Goal: Task Accomplishment & Management: Manage account settings

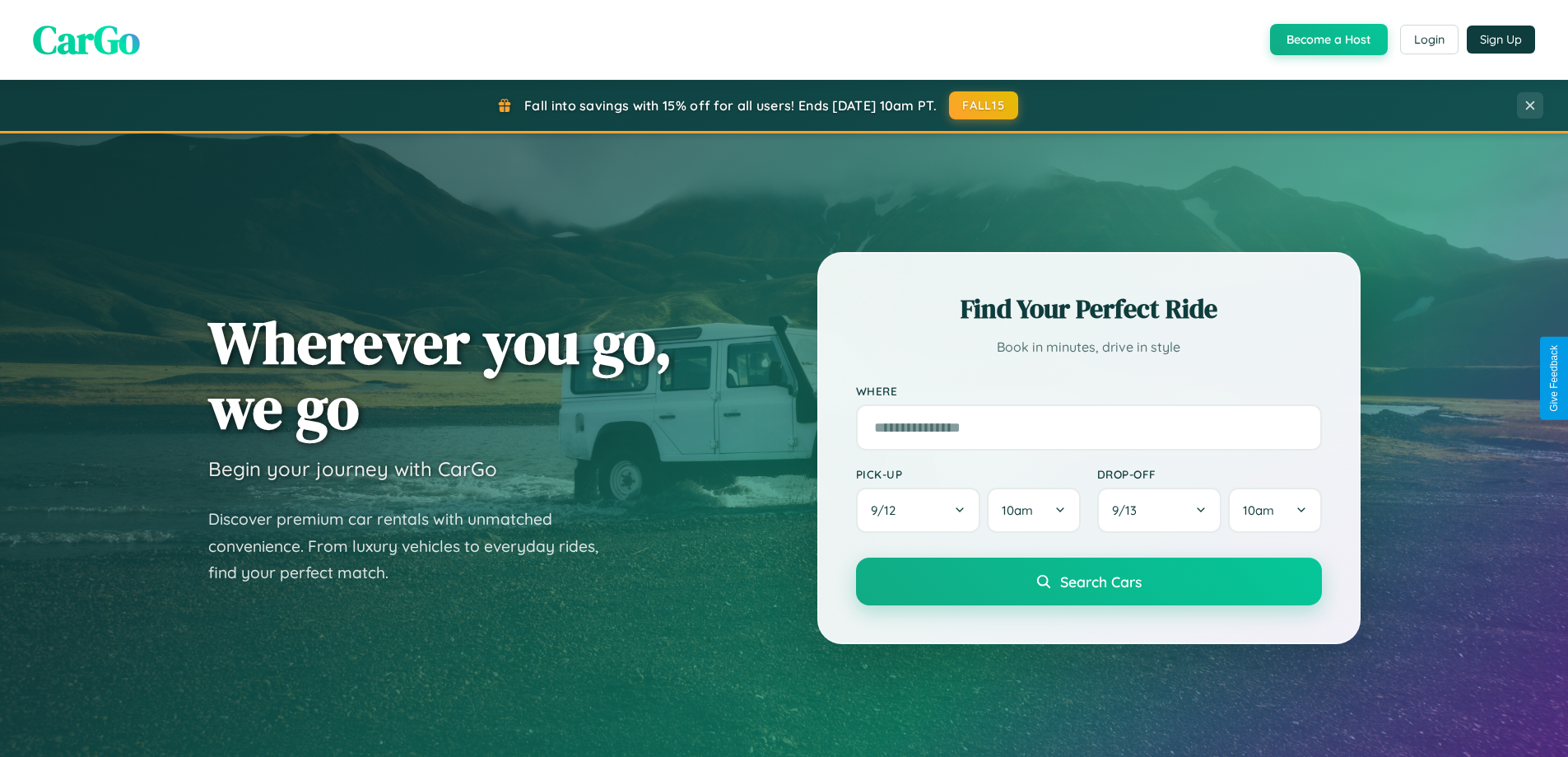
scroll to position [3168, 0]
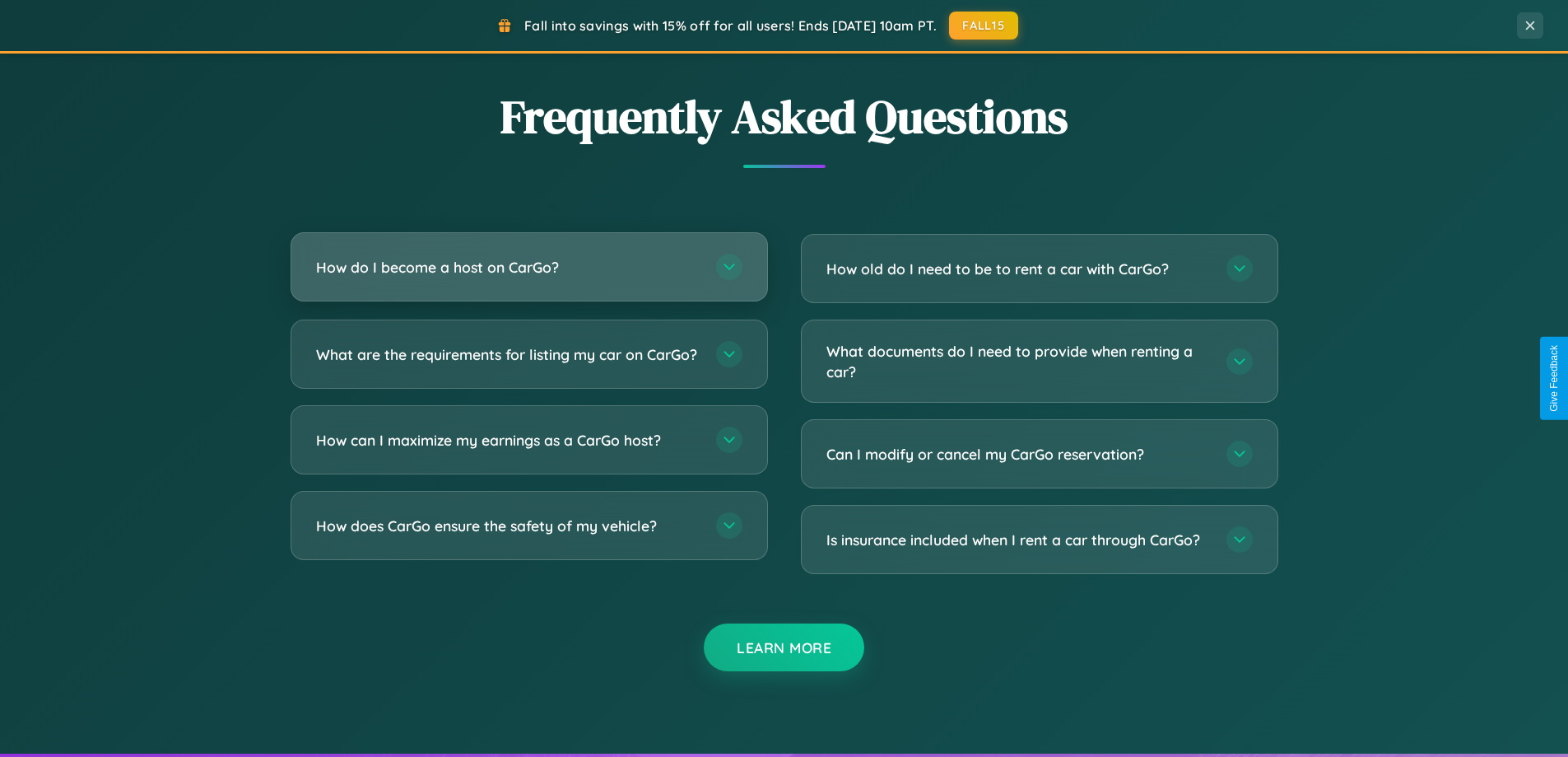
click at [529, 267] on h3 "How do I become a host on CarGo?" at bounding box center [508, 267] width 384 height 21
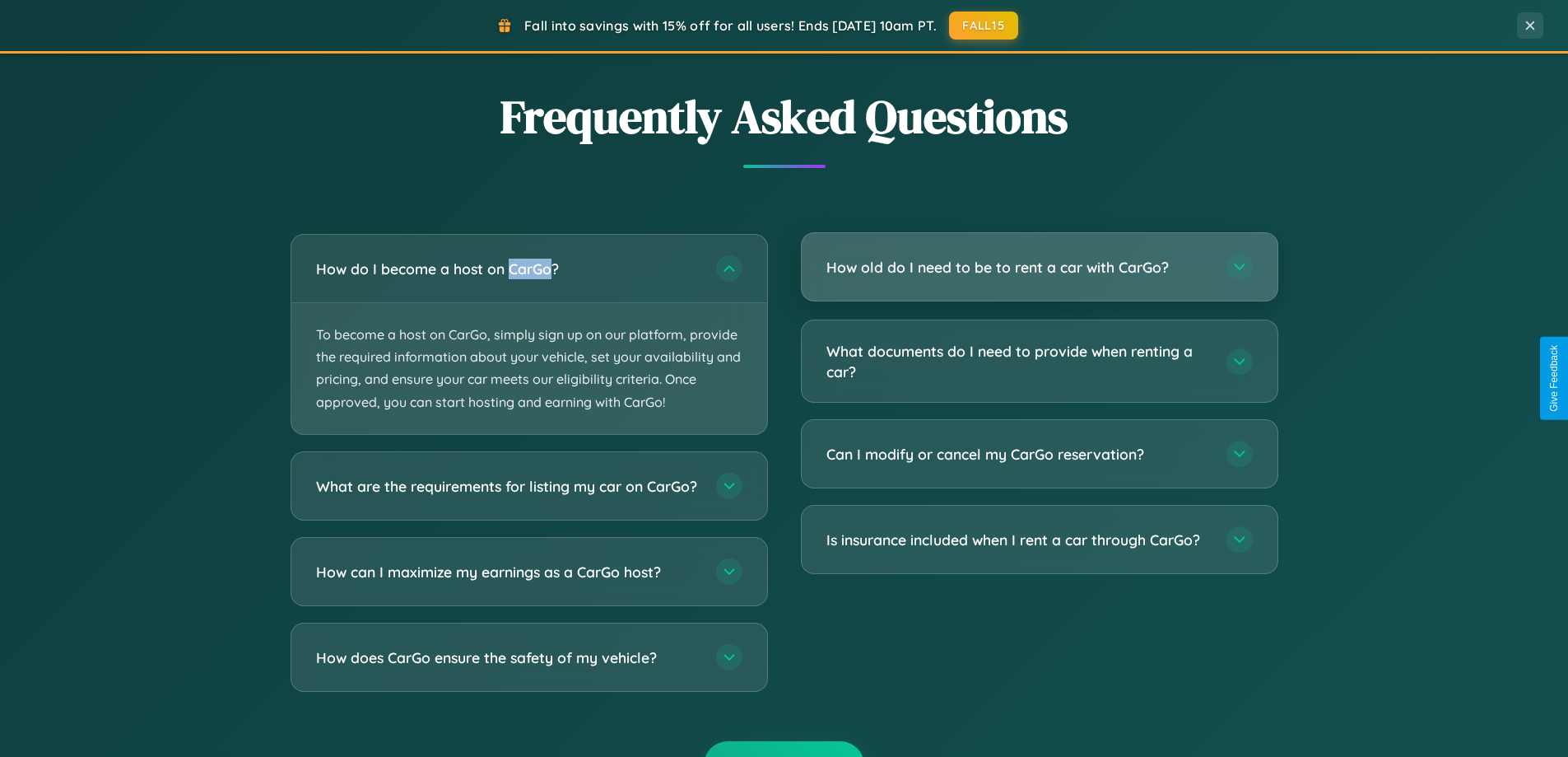
click at [1038, 269] on h3 "How old do I need to be to rent a car with CarGo?" at bounding box center [1018, 267] width 384 height 21
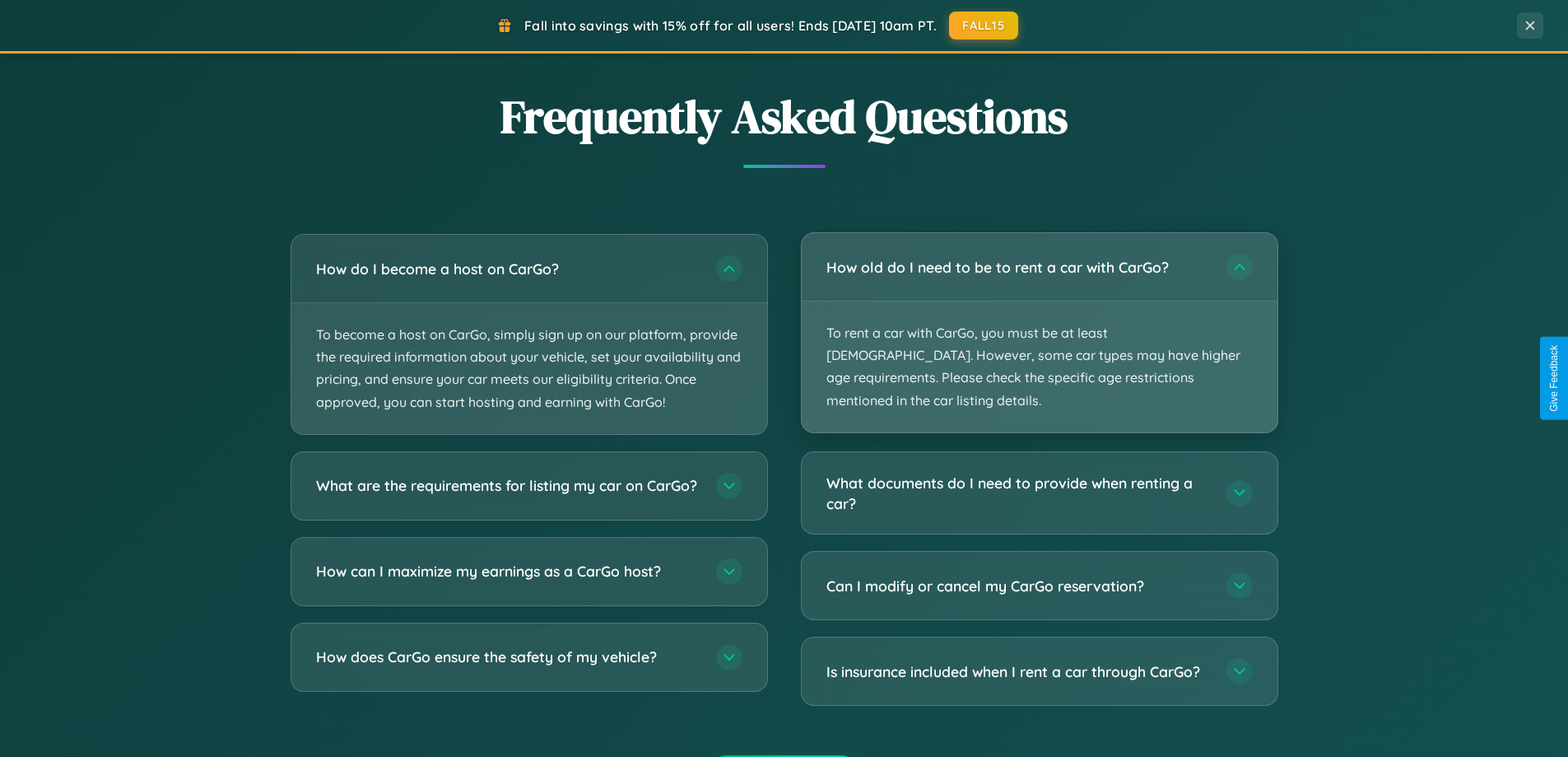
click at [1038, 321] on p "To rent a car with CarGo, you must be at least [DEMOGRAPHIC_DATA]. However, som…" at bounding box center [1039, 366] width 476 height 130
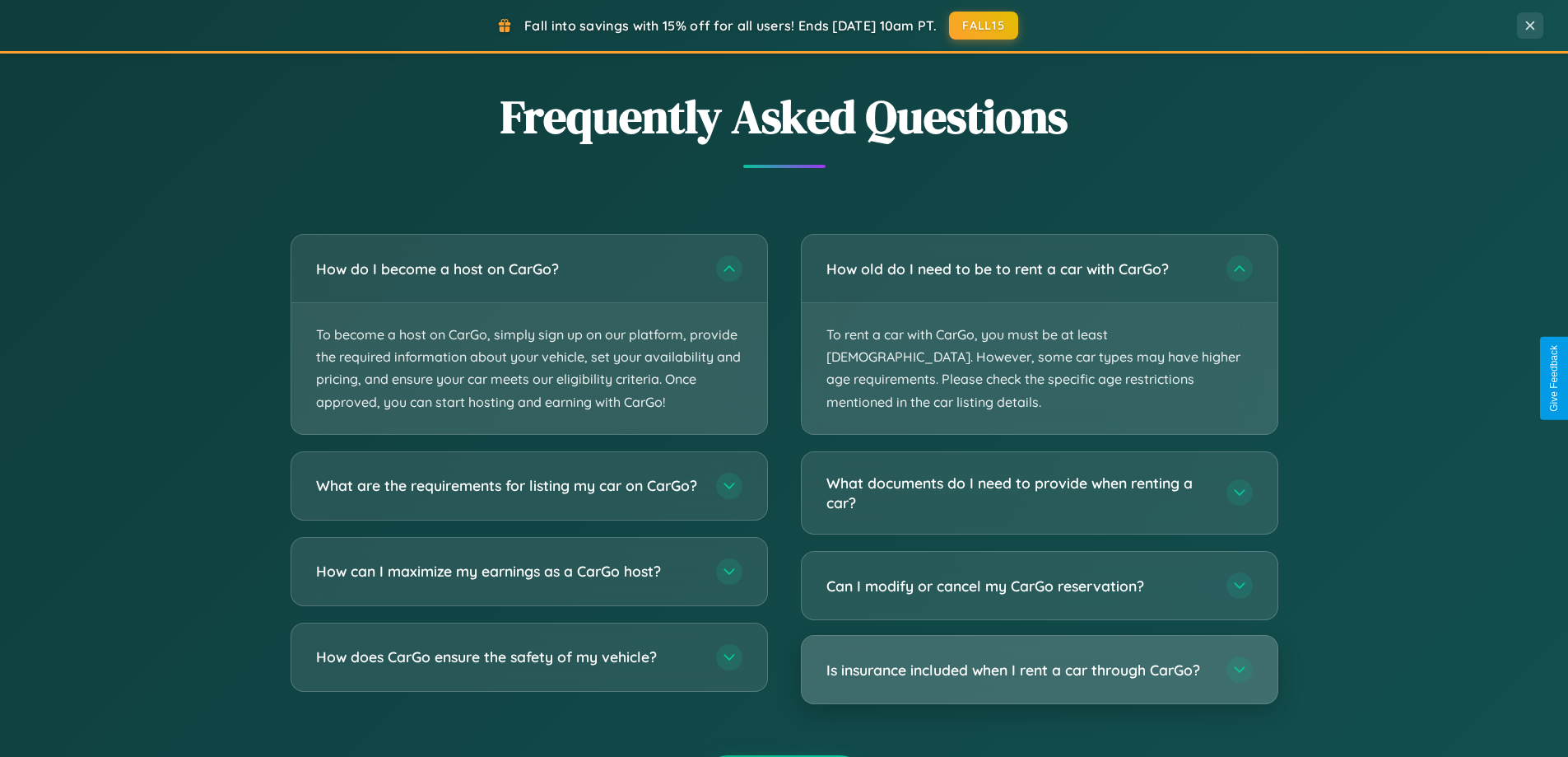
click at [1038, 659] on h3 "Is insurance included when I rent a car through CarGo?" at bounding box center [1018, 670] width 384 height 21
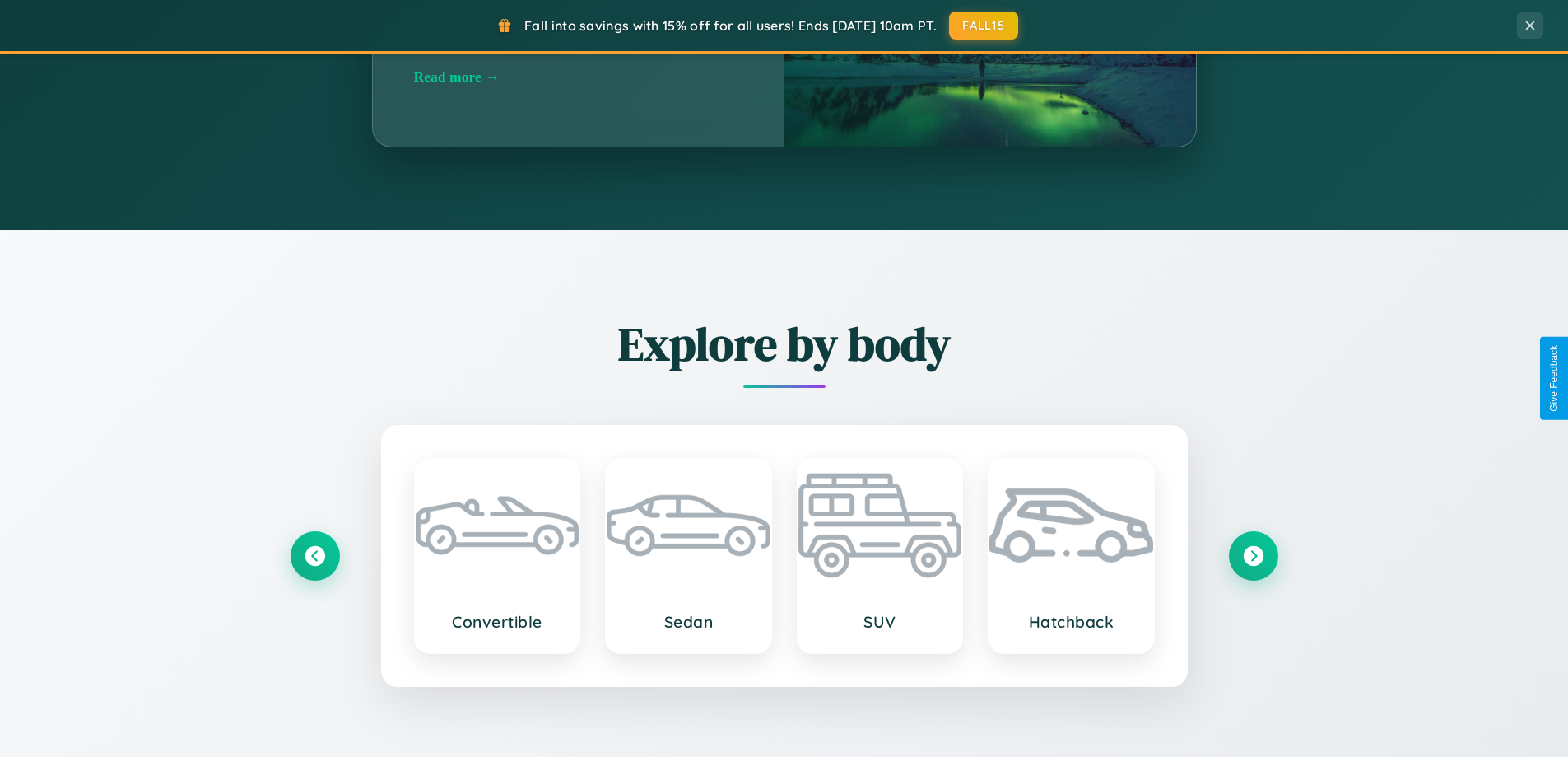
scroll to position [1133, 0]
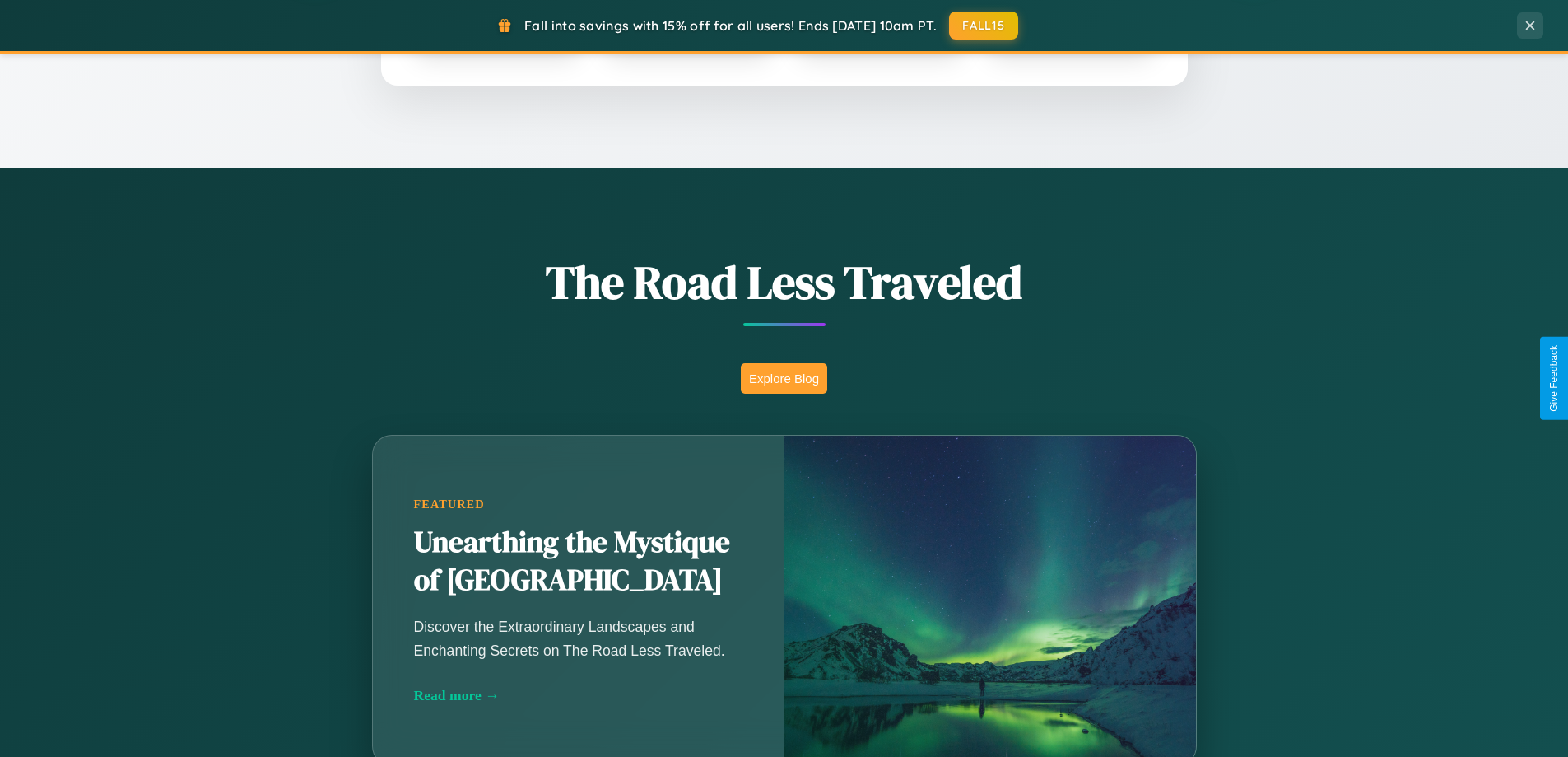
click at [784, 378] on button "Explore Blog" at bounding box center [784, 378] width 86 height 30
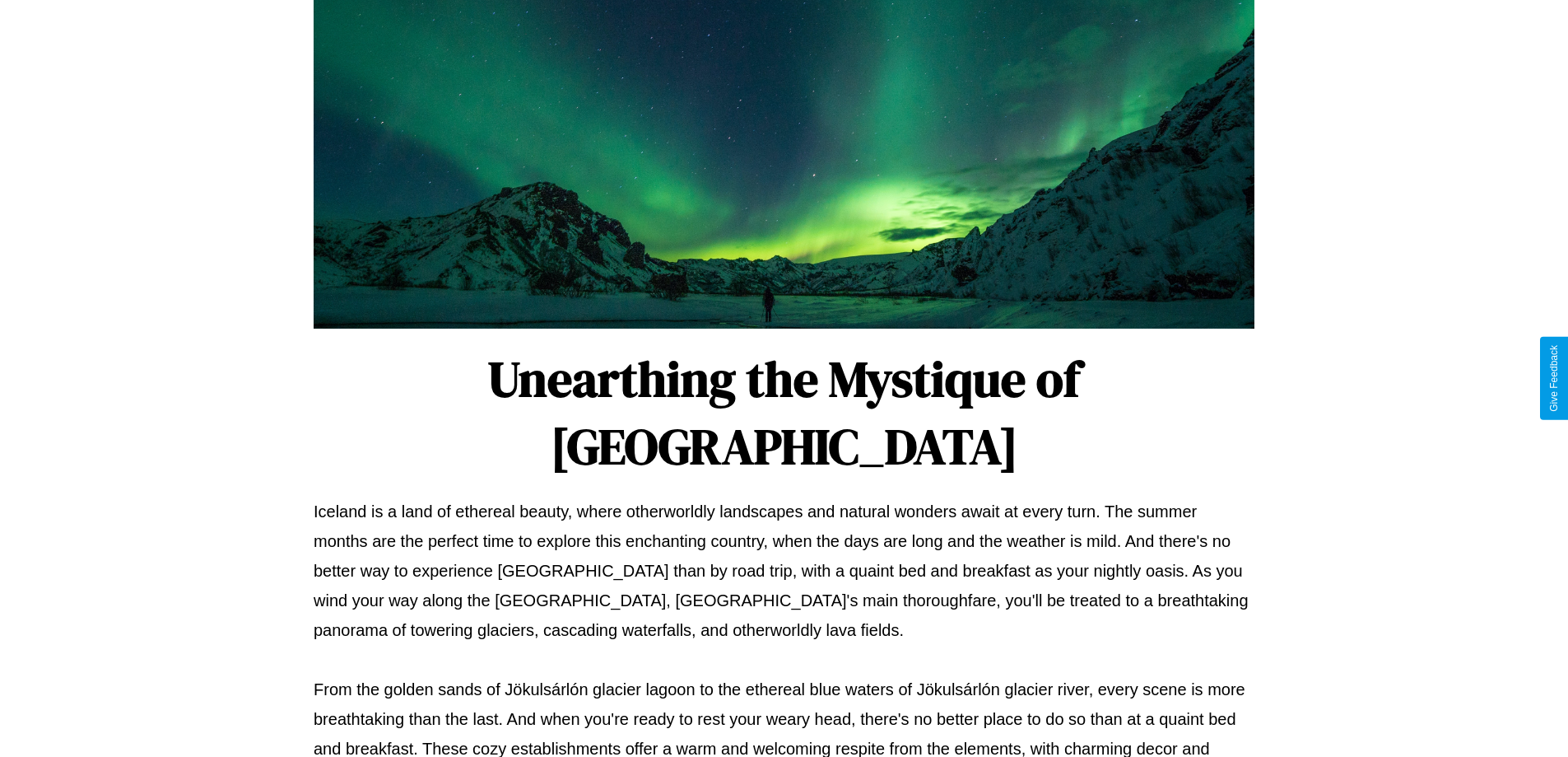
scroll to position [532, 0]
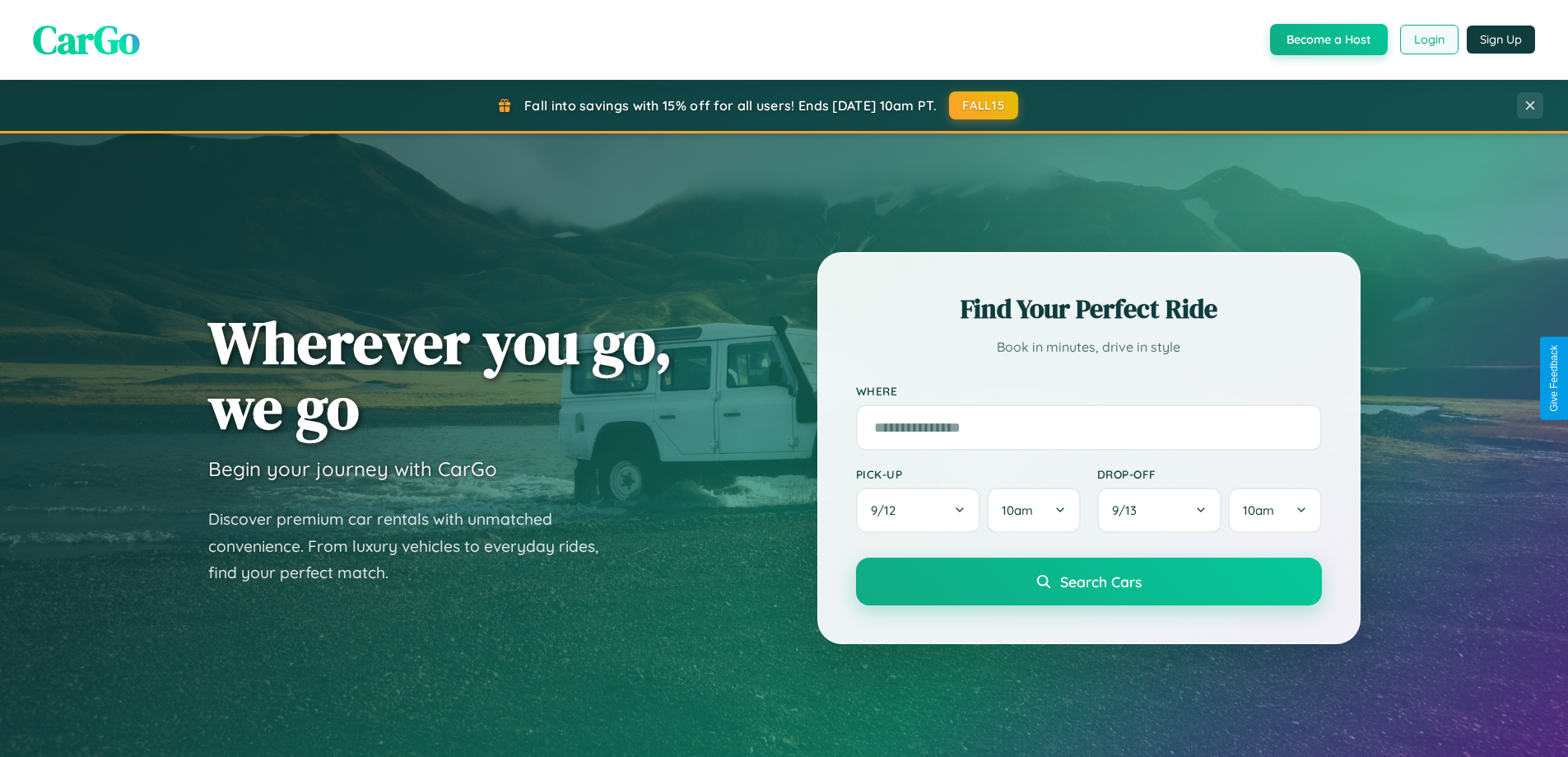
click at [1428, 40] on button "Login" at bounding box center [1429, 40] width 59 height 29
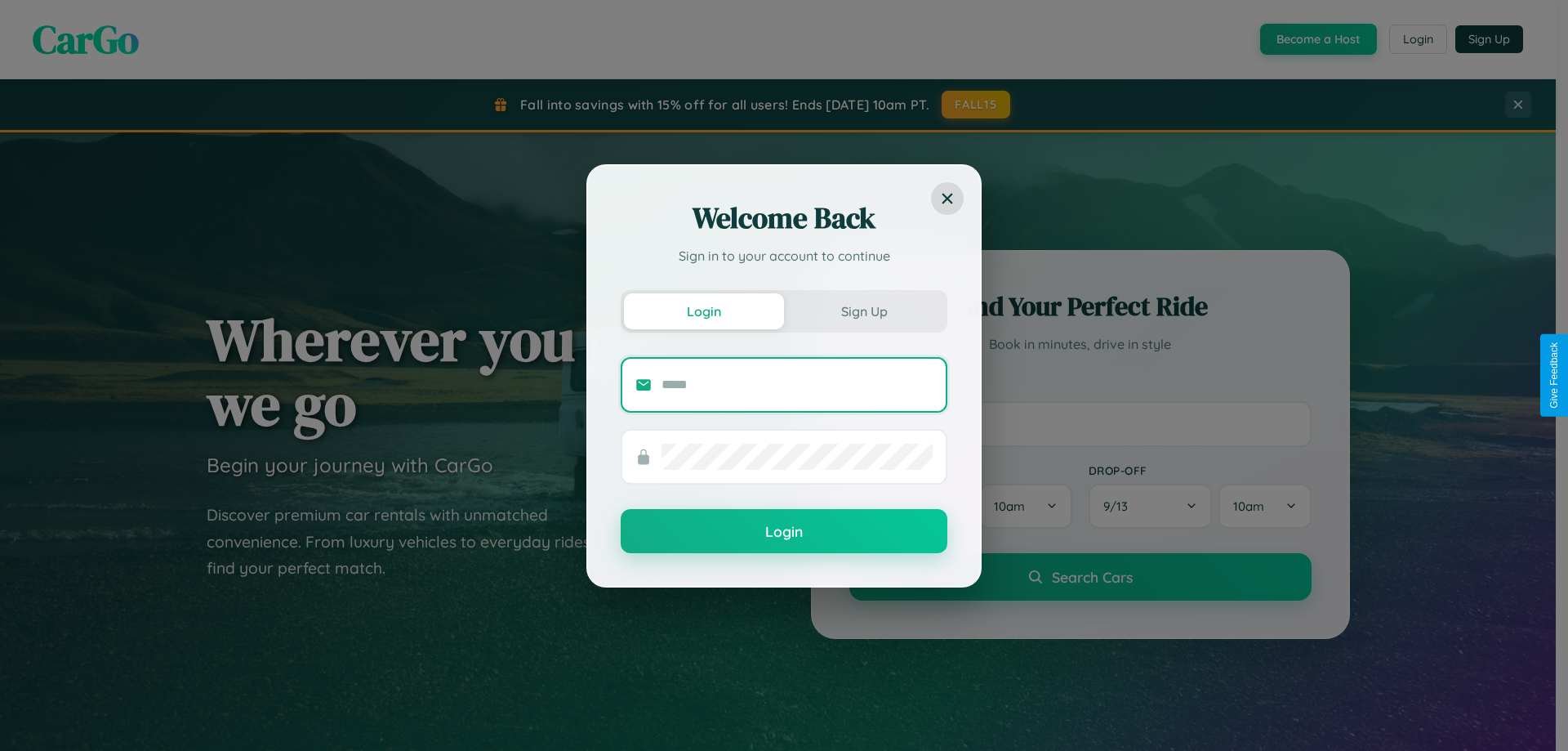
click at [797, 384] on input "text" at bounding box center [797, 384] width 271 height 26
type input "**********"
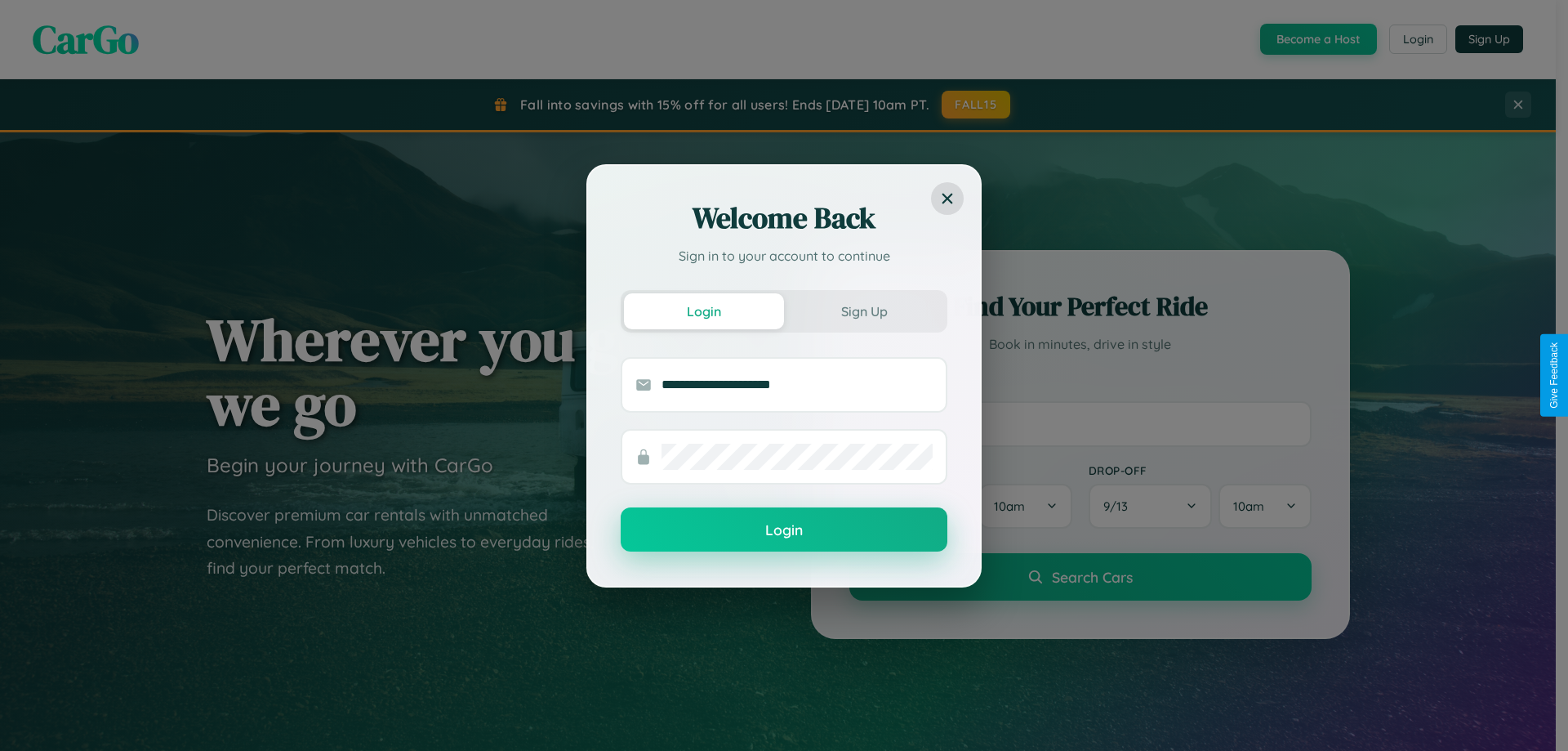
click at [784, 530] on button "Login" at bounding box center [784, 529] width 327 height 44
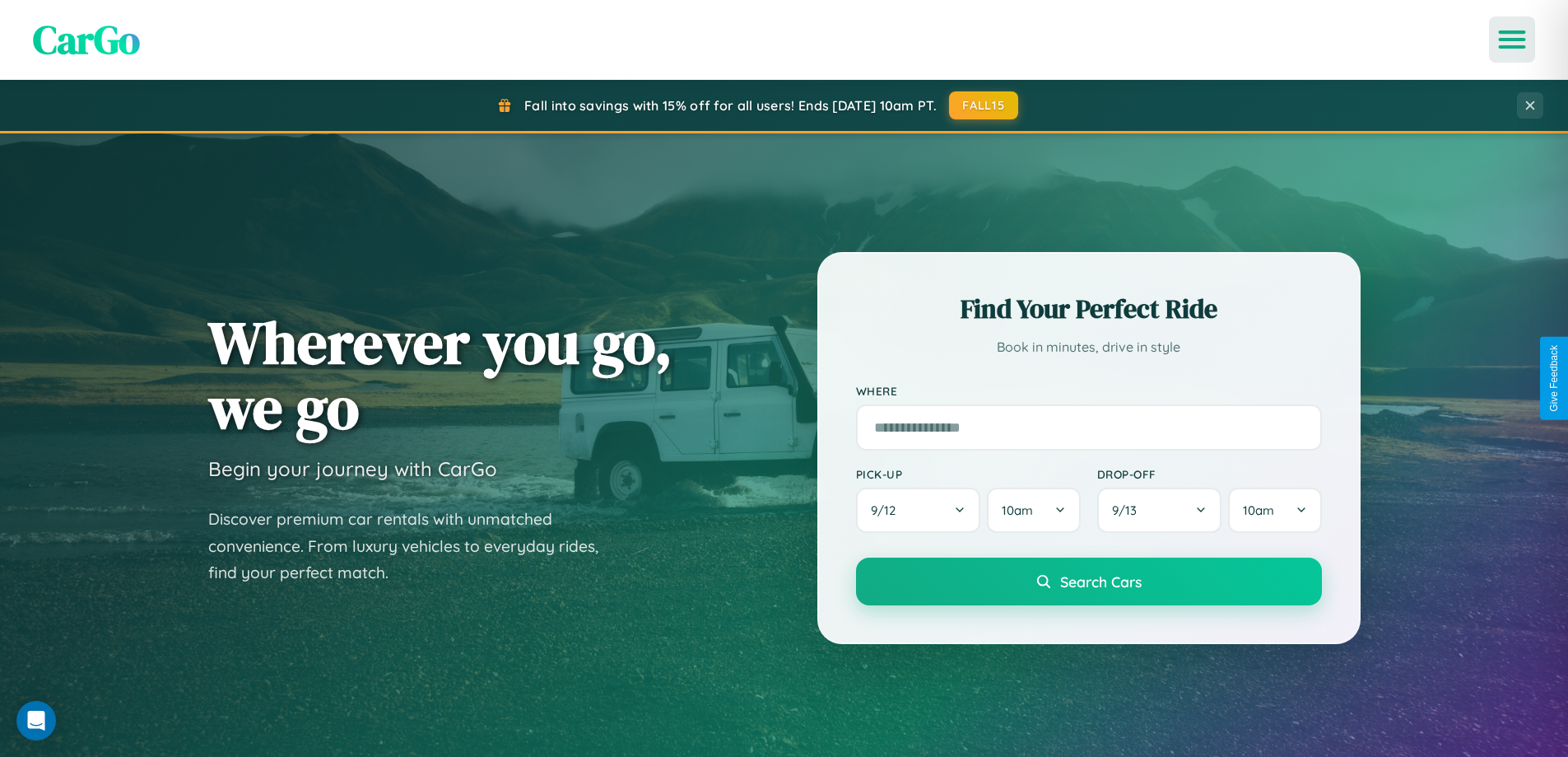
click at [1512, 40] on icon "Open menu" at bounding box center [1513, 39] width 24 height 15
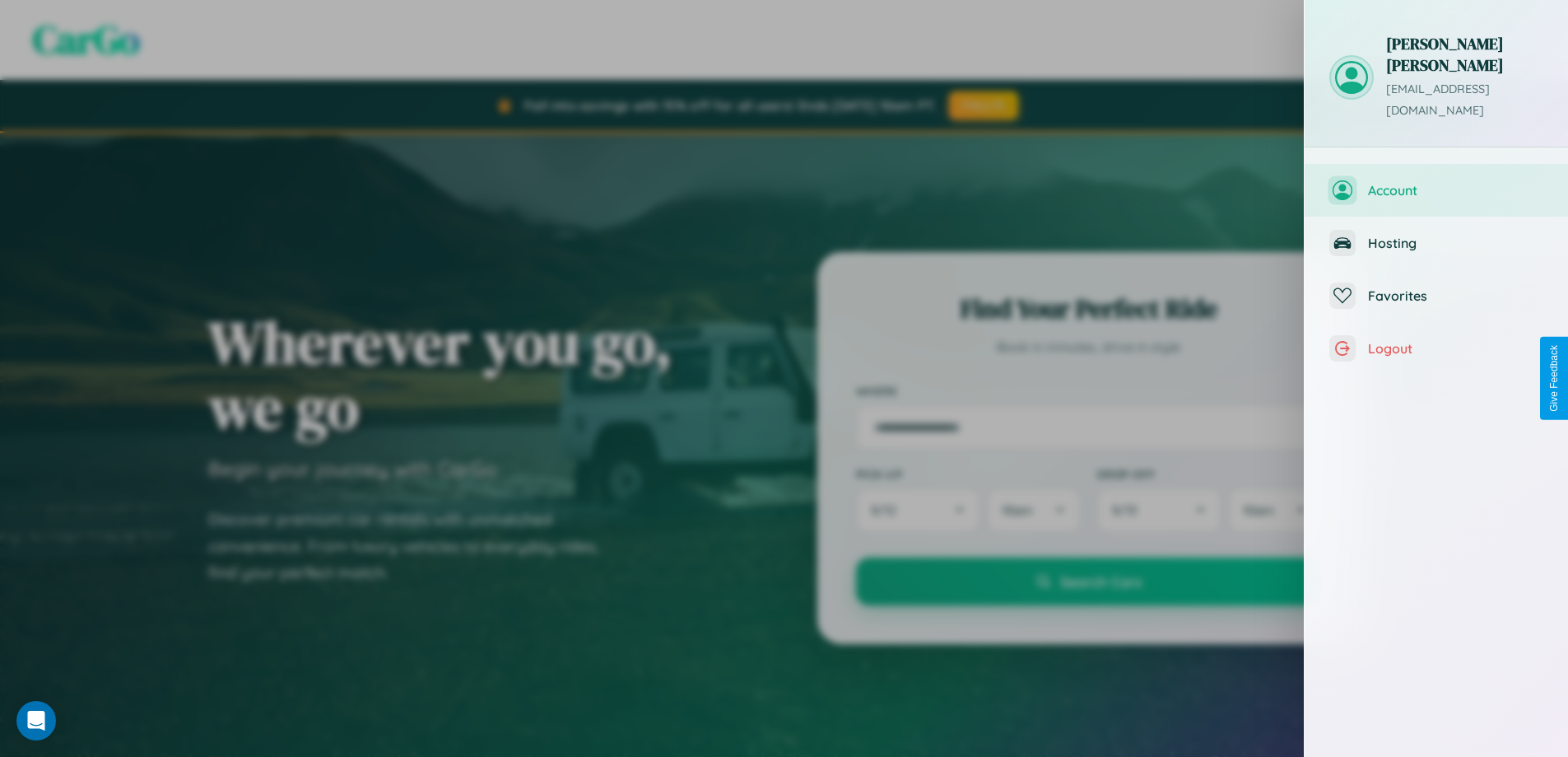
click at [1436, 182] on span "Account" at bounding box center [1455, 190] width 175 height 16
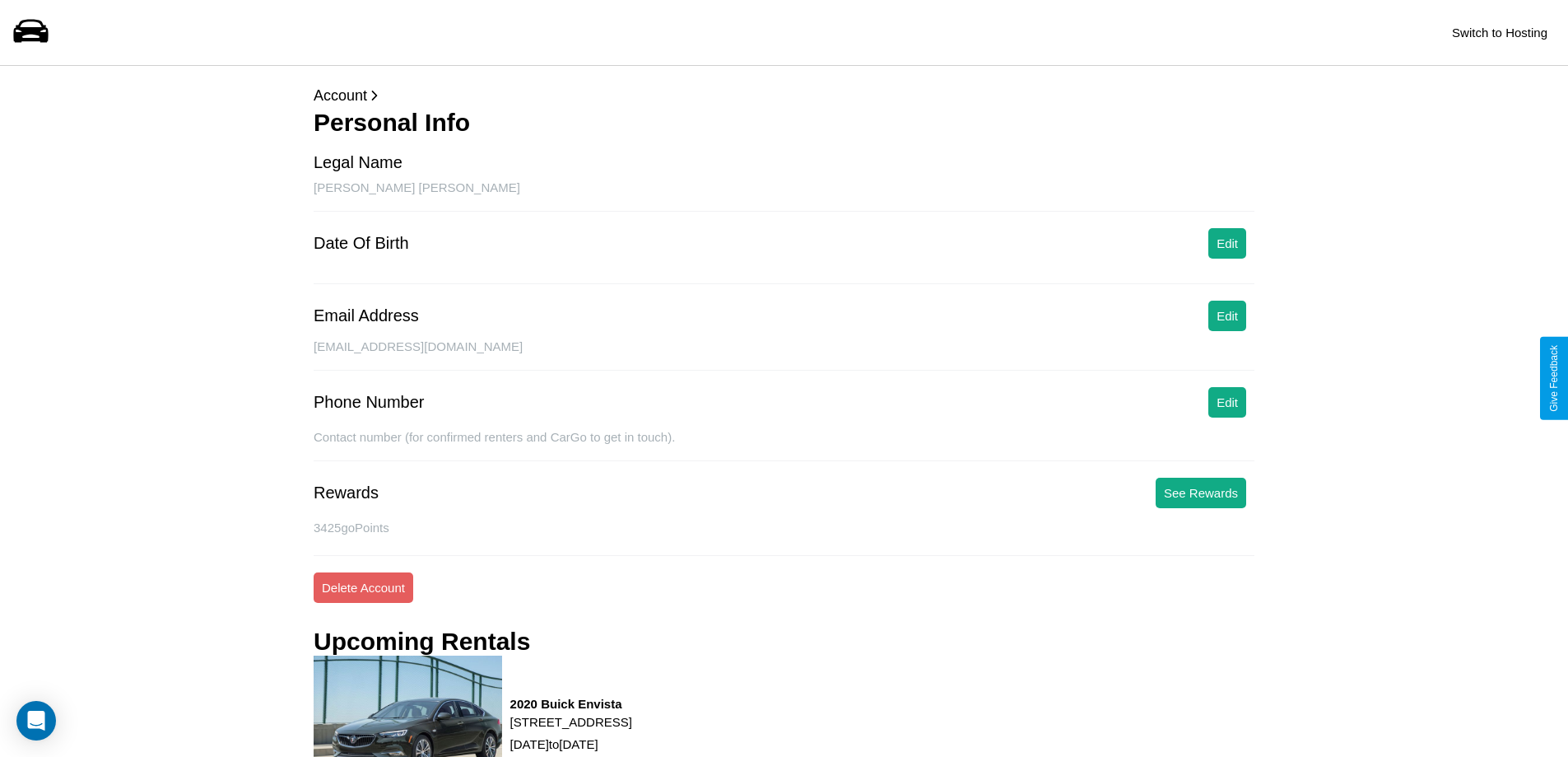
scroll to position [873, 0]
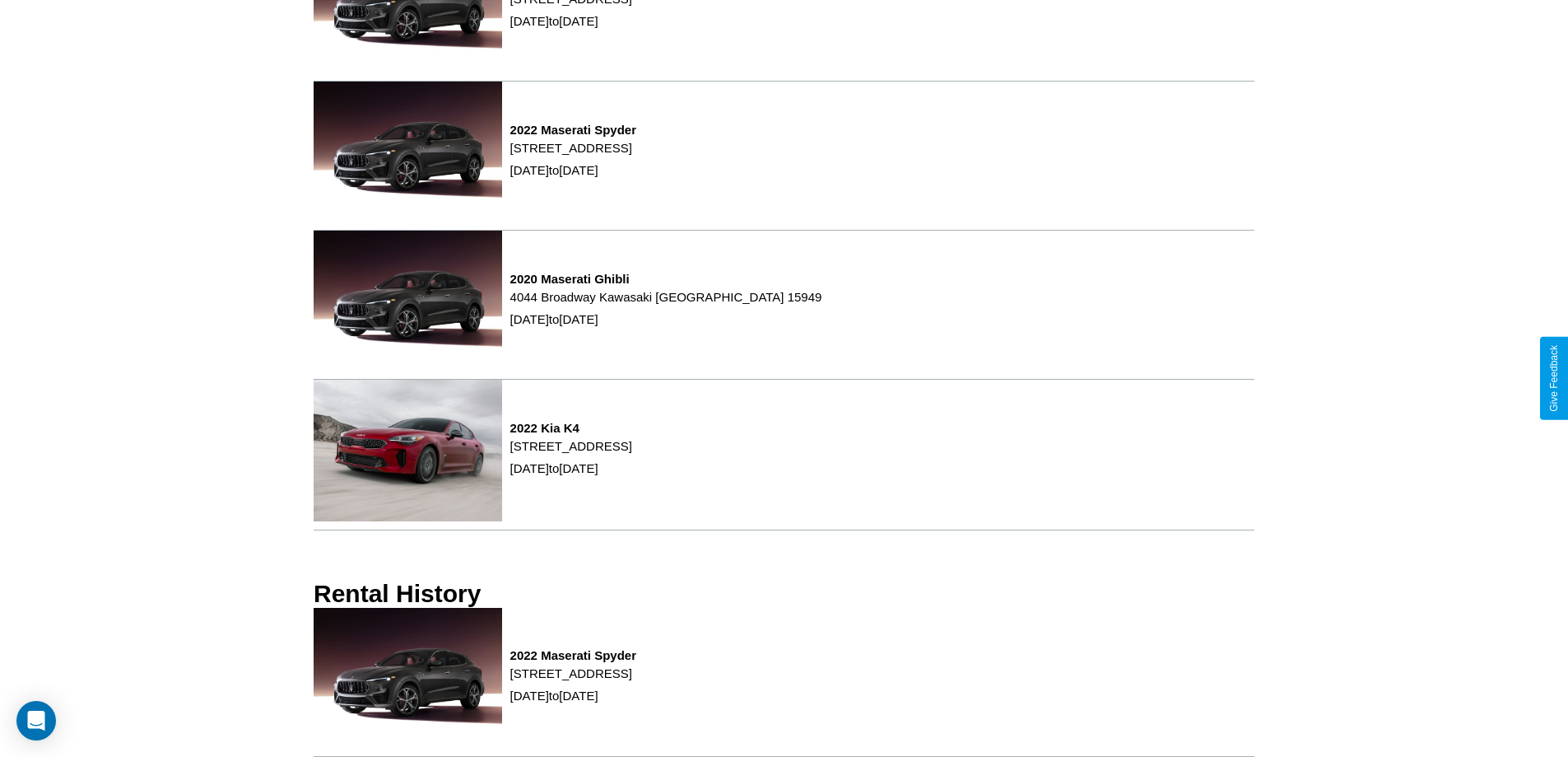
click at [784, 682] on div "2022 Maserati Spyder [STREET_ADDRESS] [DATE] to [DATE]" at bounding box center [784, 682] width 941 height 149
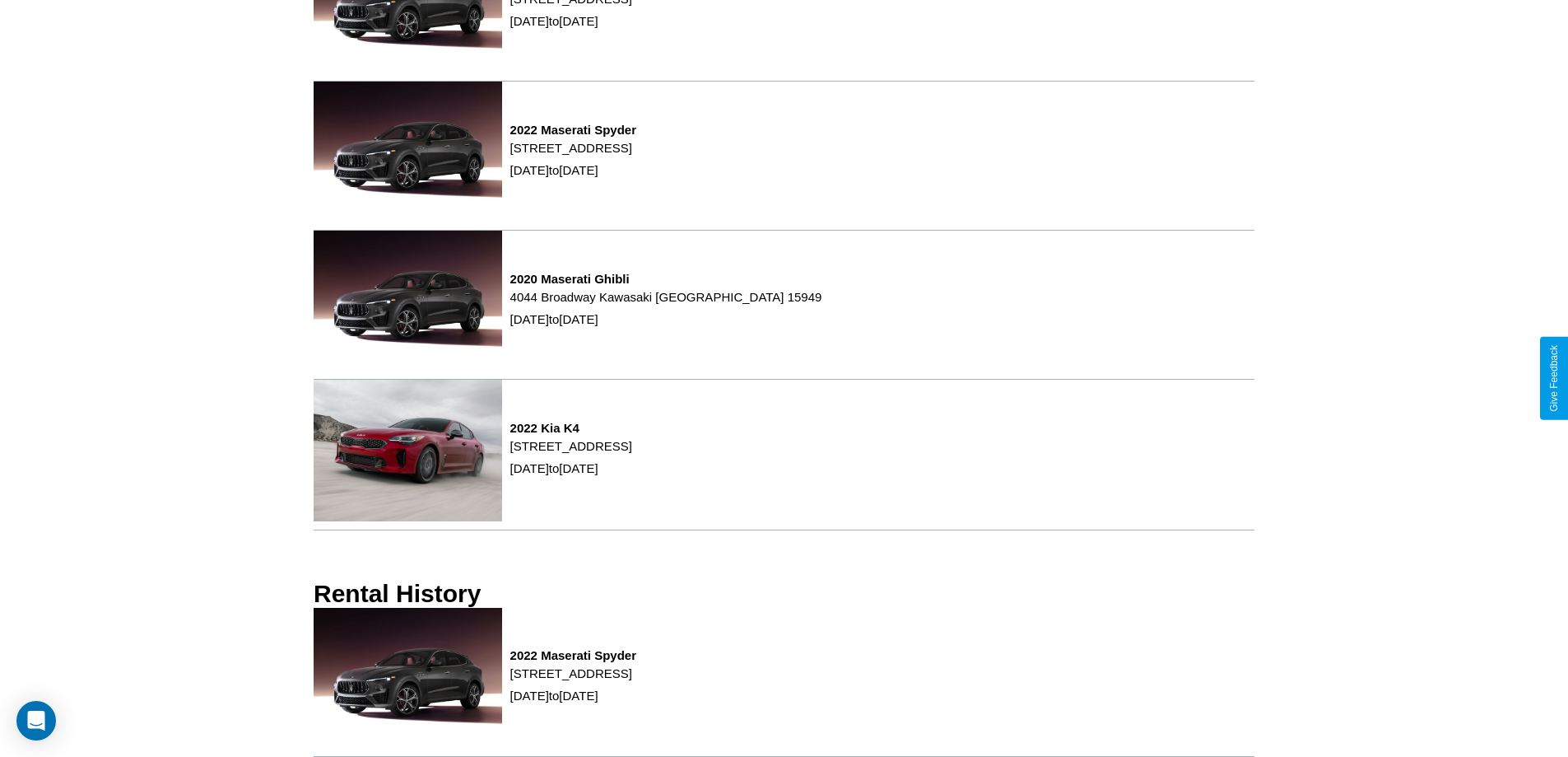
click at [784, 682] on div "2022 Maserati Spyder [STREET_ADDRESS] [DATE] to [DATE]" at bounding box center [784, 682] width 941 height 149
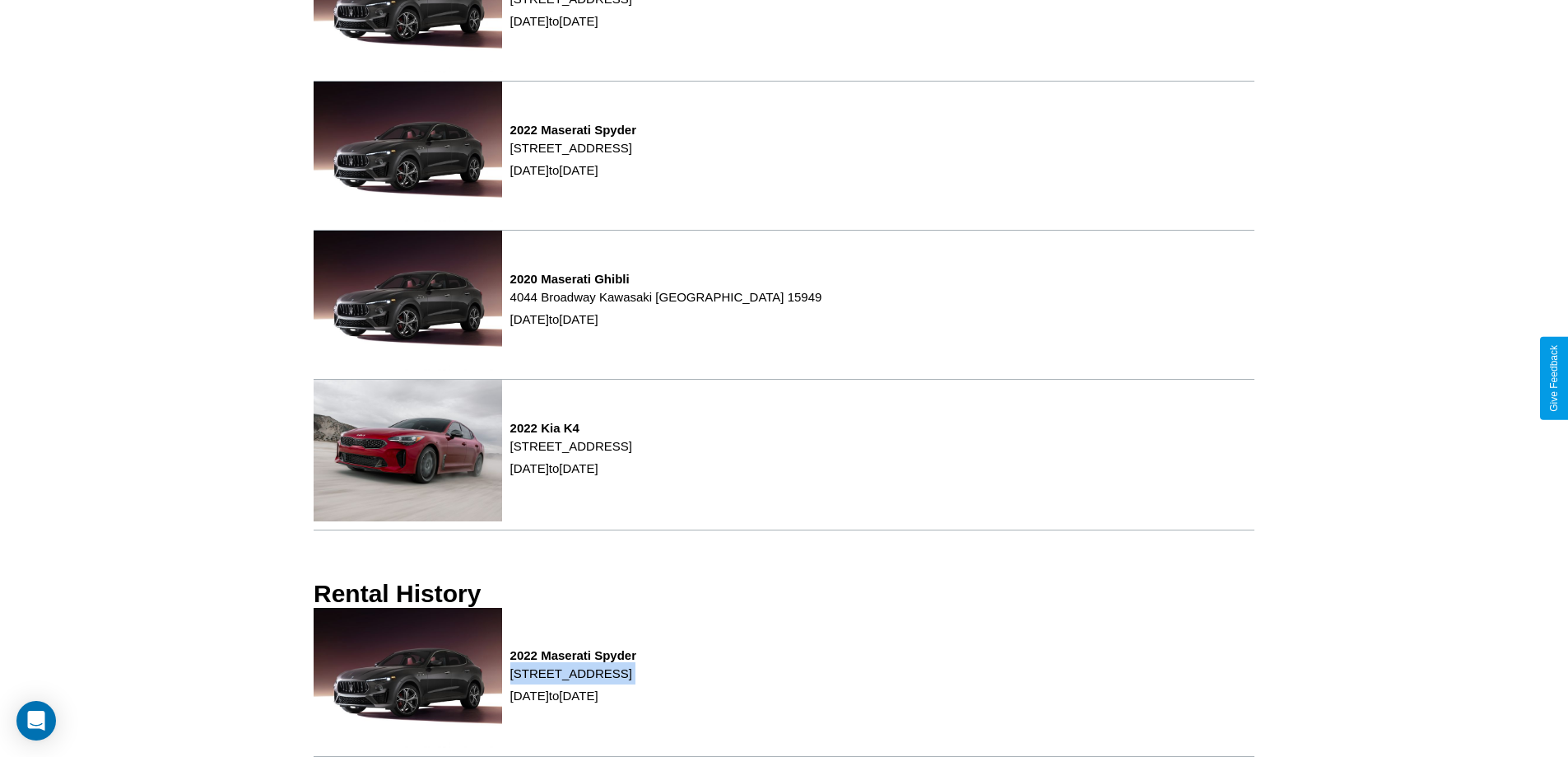
click at [784, 682] on div "2022 Maserati Spyder [STREET_ADDRESS] [DATE] to [DATE]" at bounding box center [784, 682] width 941 height 149
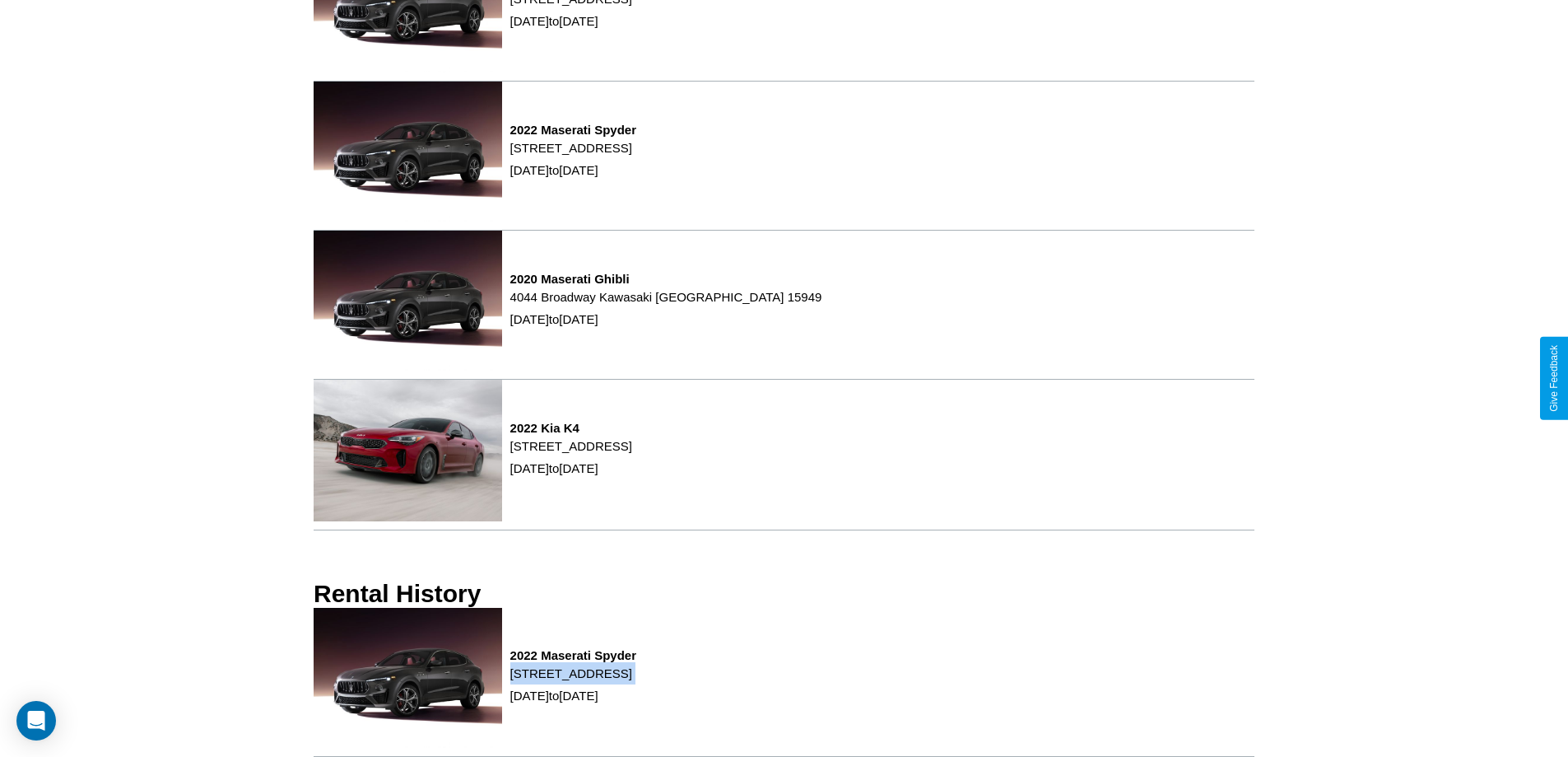
click at [784, 682] on div "2022 Maserati Spyder [STREET_ADDRESS] [DATE] to [DATE]" at bounding box center [784, 682] width 941 height 149
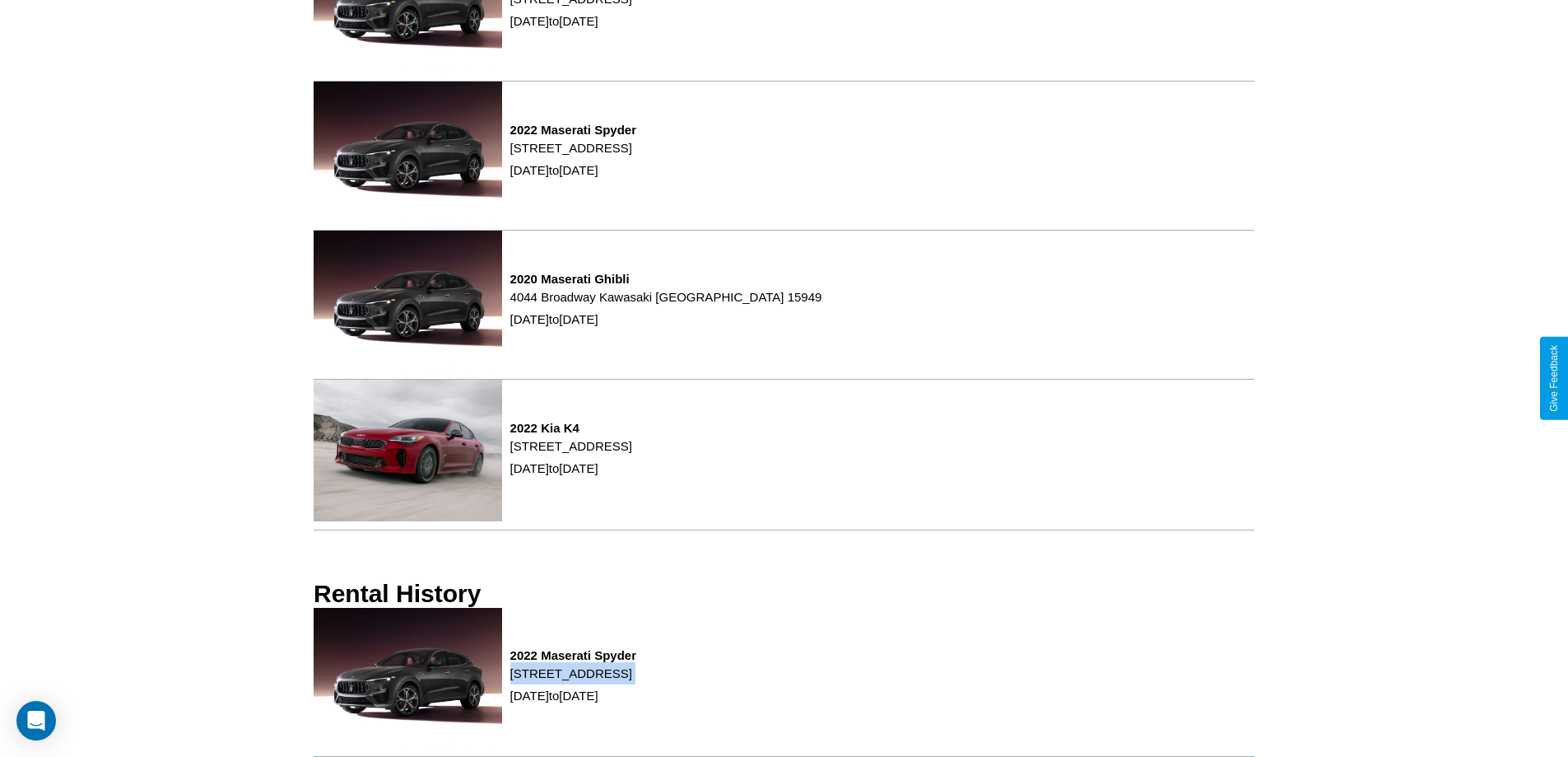
click at [784, 682] on div "2022 Maserati Spyder [STREET_ADDRESS] [DATE] to [DATE]" at bounding box center [784, 682] width 941 height 149
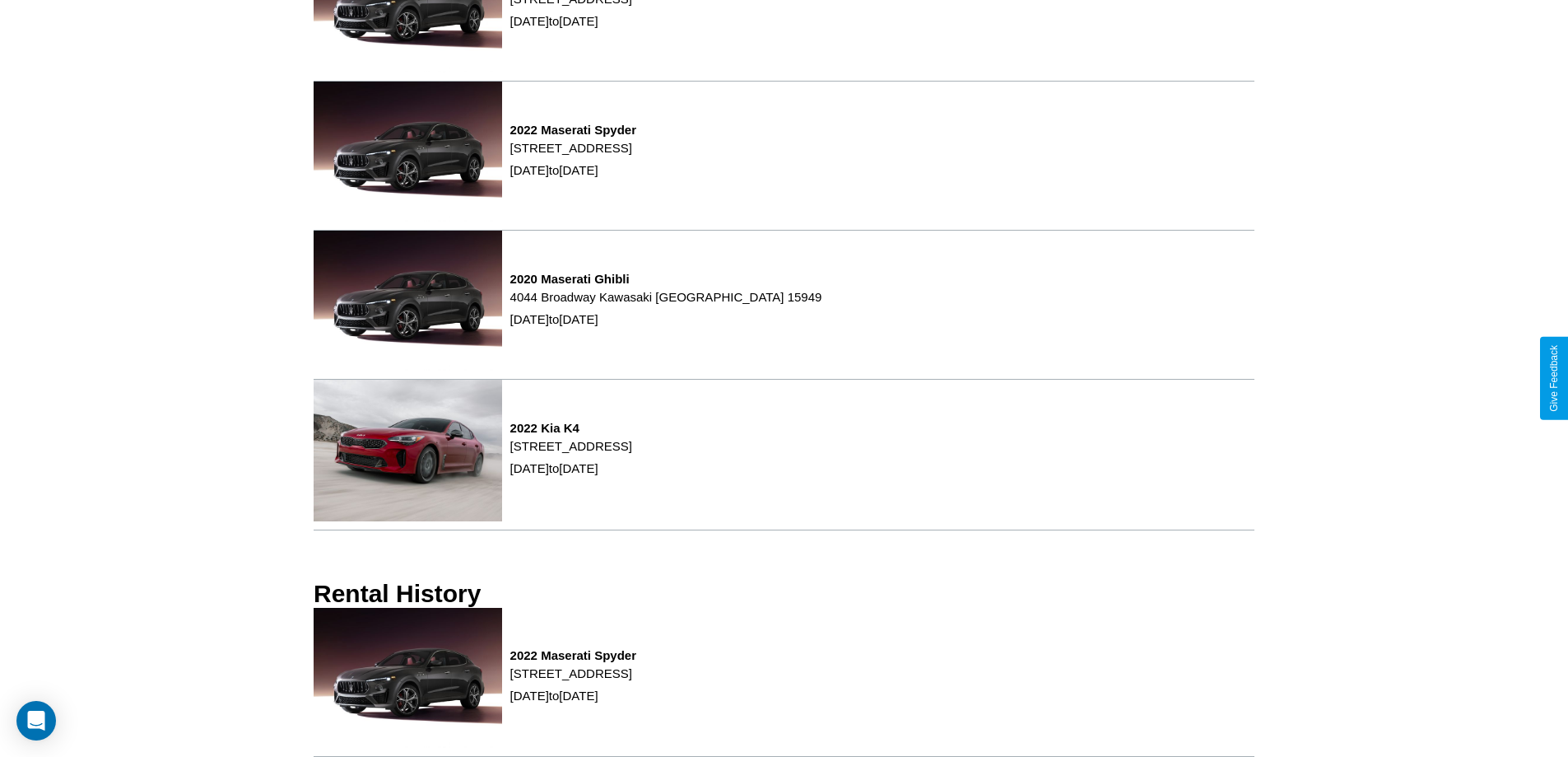
scroll to position [0, 0]
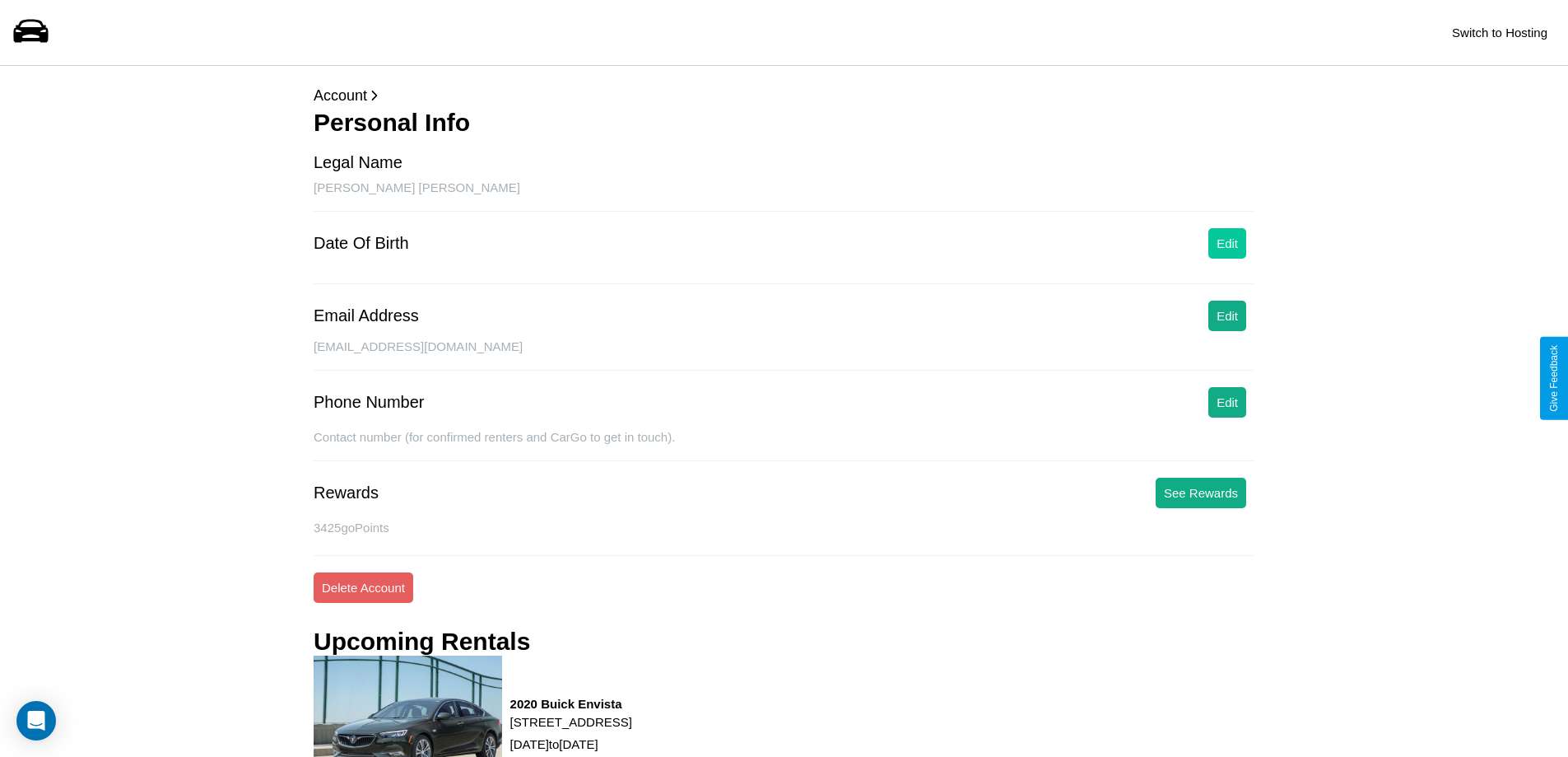
click at [1227, 243] on button "Edit" at bounding box center [1228, 243] width 38 height 30
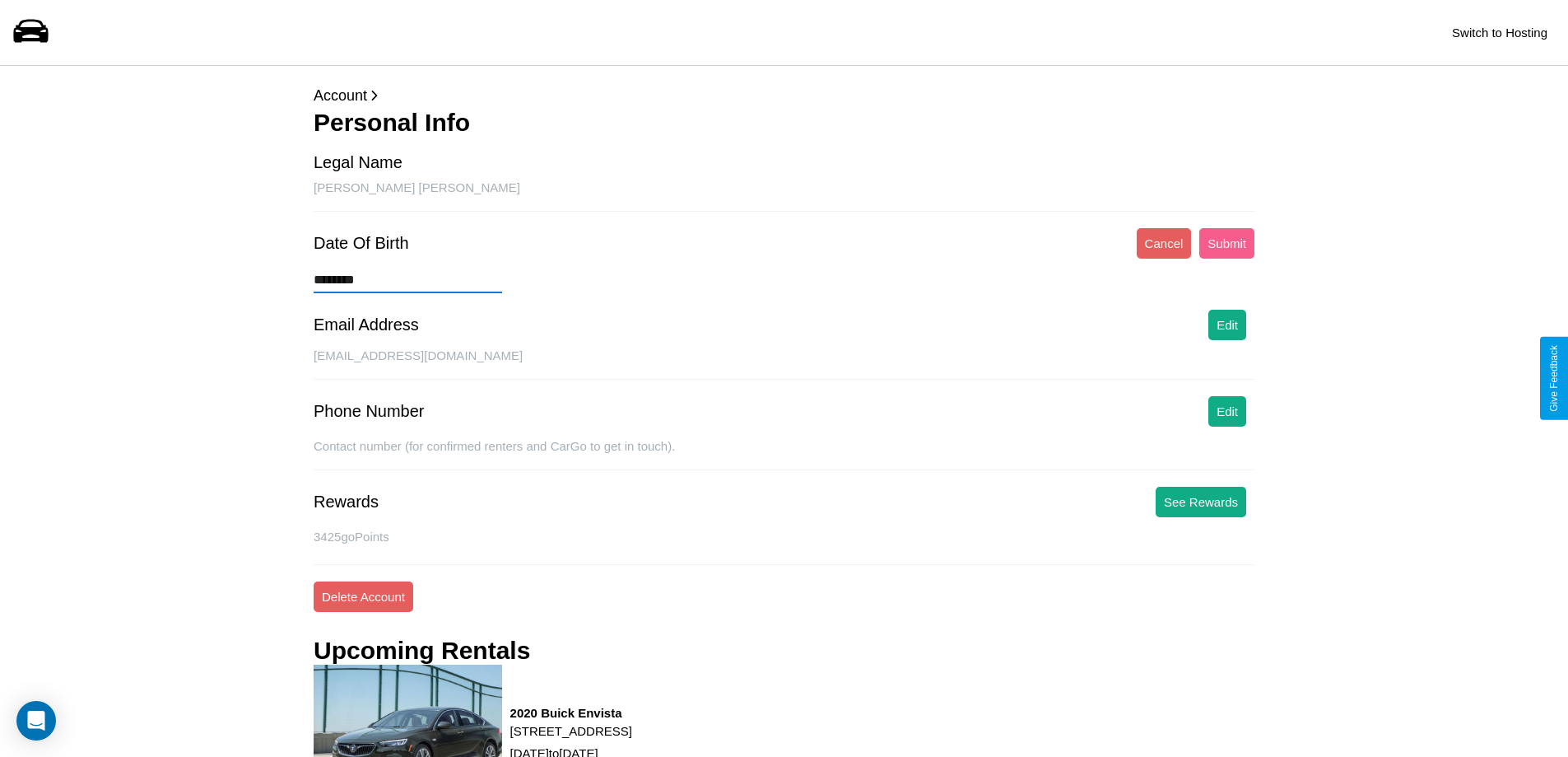
type input "*********"
